Goal: Task Accomplishment & Management: Use online tool/utility

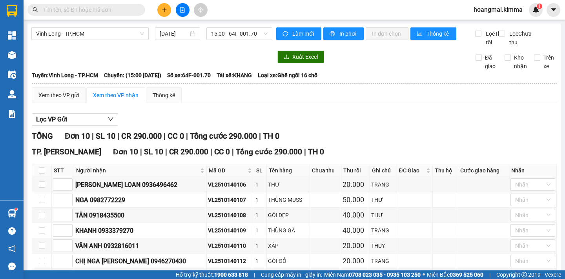
scroll to position [152, 0]
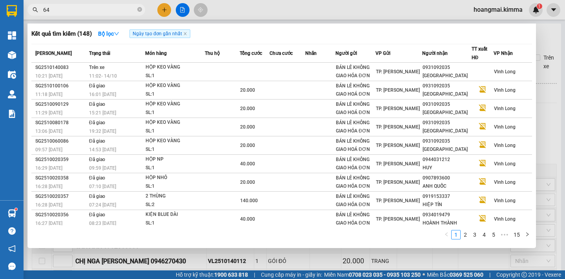
type input "641"
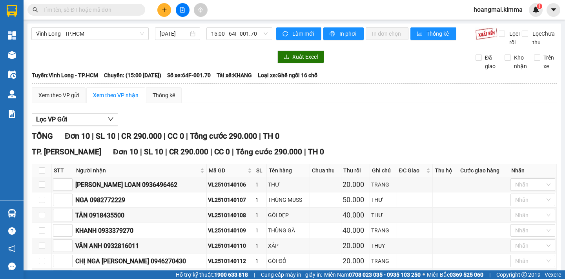
click at [85, 7] on input "text" at bounding box center [89, 9] width 93 height 9
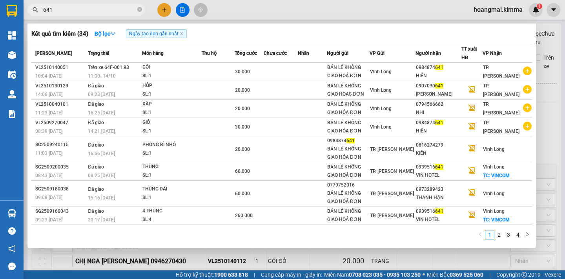
type input "641"
click at [182, 9] on div at bounding box center [282, 139] width 565 height 279
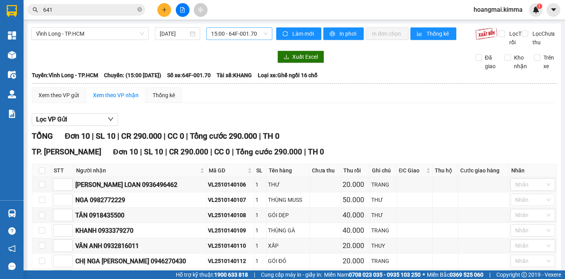
click at [245, 37] on span "15:00 - 64F-001.70" at bounding box center [239, 34] width 57 height 12
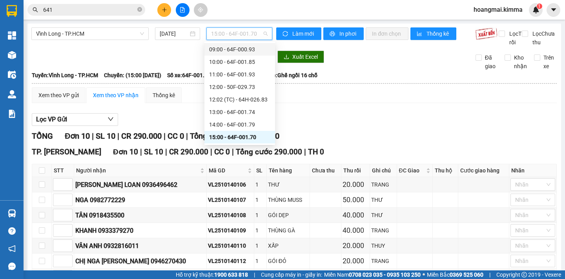
click at [241, 50] on div "09:00 - 64F-000.93" at bounding box center [239, 49] width 61 height 9
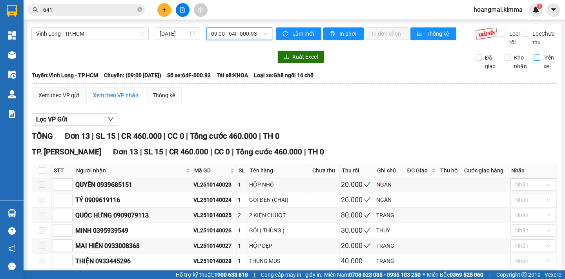
click at [540, 66] on span "Trên xe" at bounding box center [548, 61] width 17 height 17
click at [536, 61] on input "Trên xe" at bounding box center [537, 58] width 6 height 6
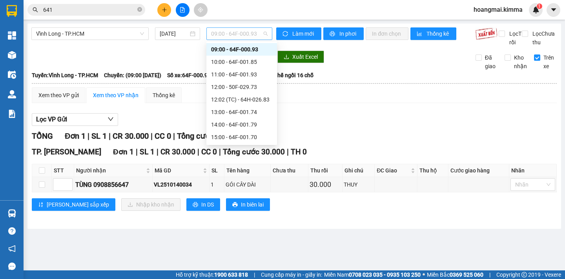
click at [230, 34] on span "09:00 - 64F-000.93" at bounding box center [239, 34] width 57 height 12
click at [243, 64] on div "10:00 - 64F-001.85" at bounding box center [241, 62] width 61 height 9
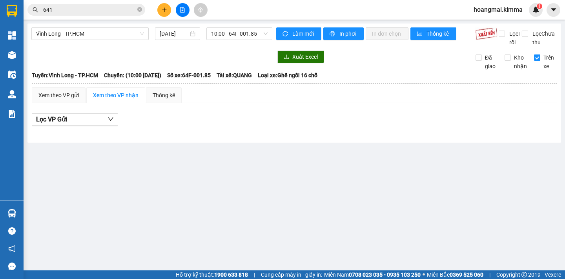
click at [538, 61] on input "Trên xe" at bounding box center [537, 58] width 6 height 6
checkbox input "false"
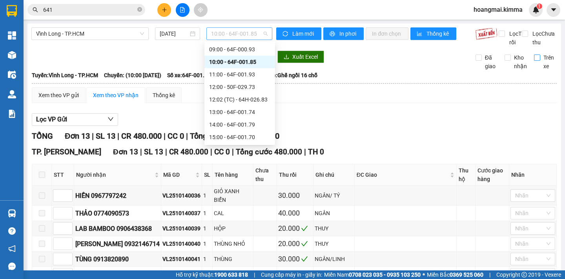
click at [255, 34] on span "10:00 - 64F-001.85" at bounding box center [239, 34] width 57 height 12
click at [251, 51] on div "09:00 - 64F-000.93" at bounding box center [239, 49] width 61 height 9
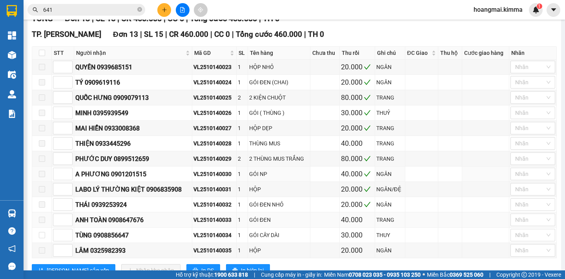
scroll to position [155, 0]
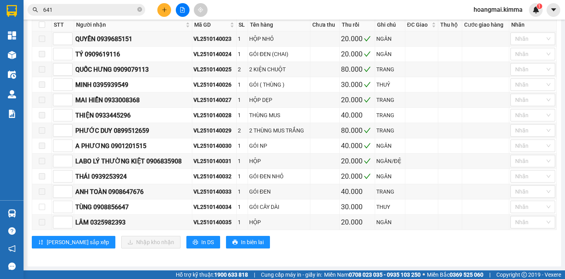
click at [71, 3] on div "Kết quả tìm kiếm ( 34 ) Bộ lọc Ngày tạo đơn gần nhất Mã ĐH Trạng thái Món hàng …" at bounding box center [76, 10] width 153 height 14
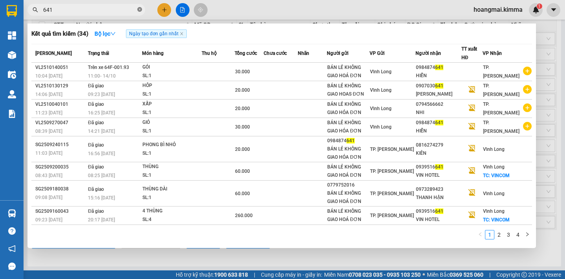
click at [138, 9] on icon "close-circle" at bounding box center [139, 9] width 5 height 5
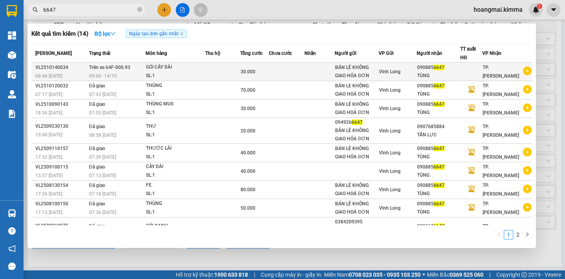
type input "6647"
click at [198, 70] on div "GÓI CÂY DÀI" at bounding box center [175, 67] width 59 height 9
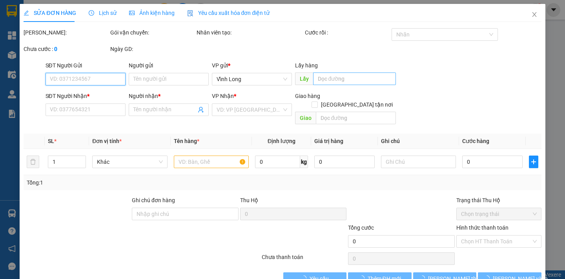
type input "BÁN LẺ KHÔNG GIAO HÓA ĐƠN"
type input "0908856647"
type input "TÙNG"
type input "30.000"
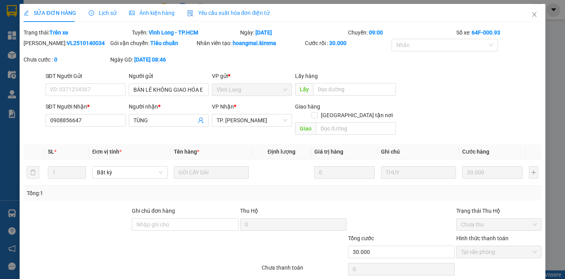
click at [114, 15] on div "SỬA ĐƠN HÀNG Lịch sử Ảnh kiện hàng Yêu cầu xuất hóa đơn điện tử" at bounding box center [147, 13] width 246 height 18
click at [531, 16] on icon "close" at bounding box center [534, 14] width 6 height 6
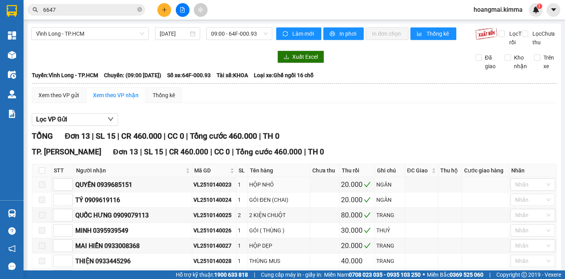
scroll to position [155, 0]
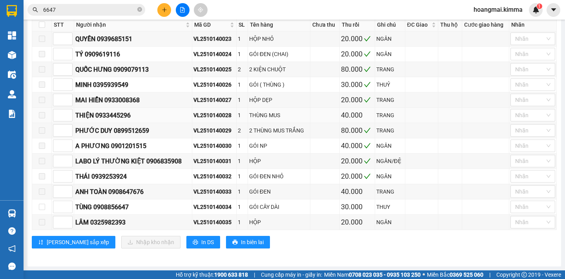
click at [232, 114] on div "VL2510140028" at bounding box center [214, 115] width 42 height 9
drag, startPoint x: 232, startPoint y: 114, endPoint x: 189, endPoint y: 119, distance: 42.6
click at [189, 119] on tr "THIỆN 0933445296 VL2510140028 1 THÙNG MUS 40.000 TRANG Nhãn" at bounding box center [294, 115] width 525 height 15
copy tr "THIỆN 0933445296 VL2510140028"
click at [140, 11] on icon "close-circle" at bounding box center [139, 9] width 5 height 5
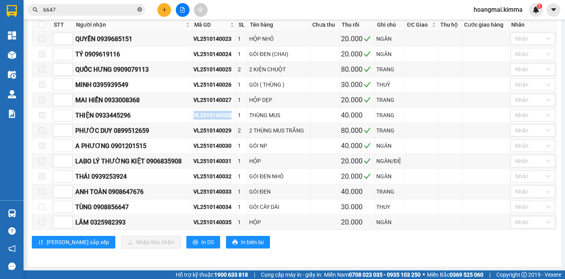
click at [140, 11] on span at bounding box center [139, 9] width 5 height 9
click at [84, 7] on input "text" at bounding box center [89, 9] width 93 height 9
paste input "VL2510140028"
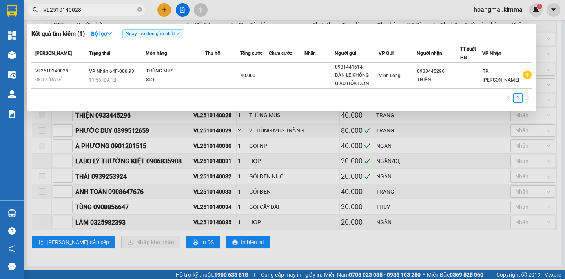
type input "VL2510140028"
click at [196, 89] on div "Mã ĐH Trạng thái Món hàng Thu hộ Tổng cước Chưa cước Nhãn Người gửi VP Gửi Ngườ…" at bounding box center [281, 76] width 501 height 64
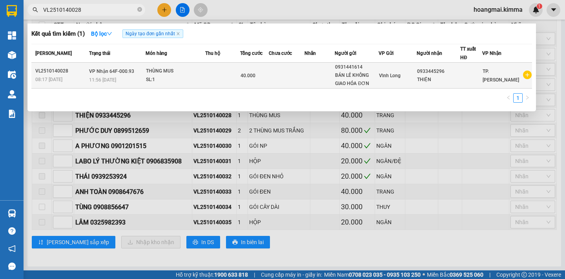
click at [199, 77] on div "SL: 1" at bounding box center [175, 80] width 59 height 9
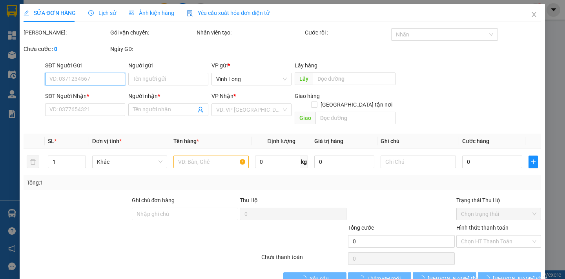
type input "0931441614"
type input "BÁN LẺ KHÔNG GIAO HÓA ĐƠN"
type input "0933445296"
type input "THIỆN"
type input "40.000"
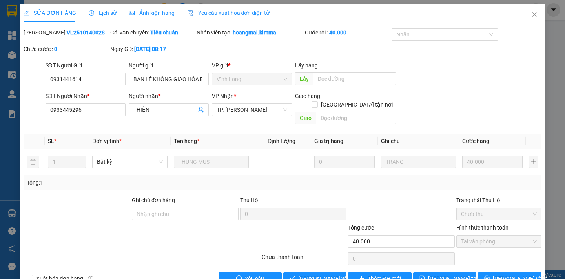
click at [113, 12] on span "Lịch sử" at bounding box center [103, 13] width 28 height 6
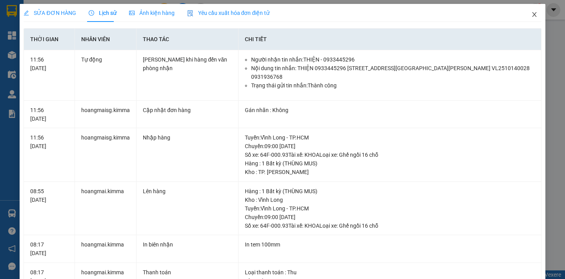
click at [531, 14] on icon "close" at bounding box center [534, 14] width 6 height 6
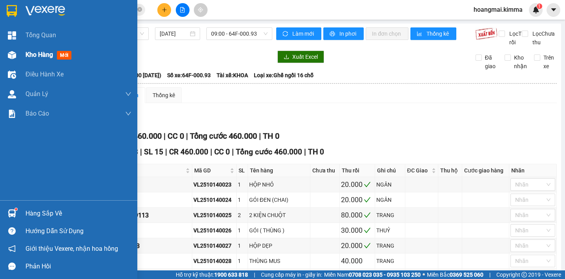
click at [31, 55] on span "Kho hàng" at bounding box center [39, 54] width 27 height 7
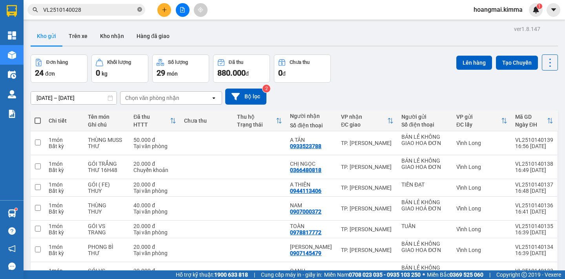
click at [140, 9] on icon "close-circle" at bounding box center [139, 9] width 5 height 5
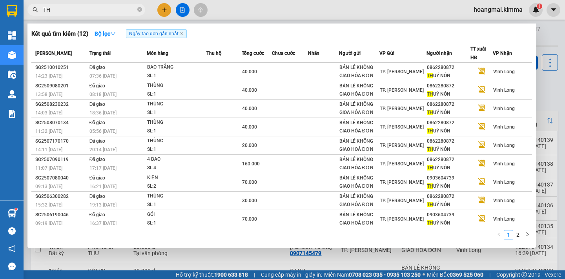
type input "T"
